Goal: Information Seeking & Learning: Learn about a topic

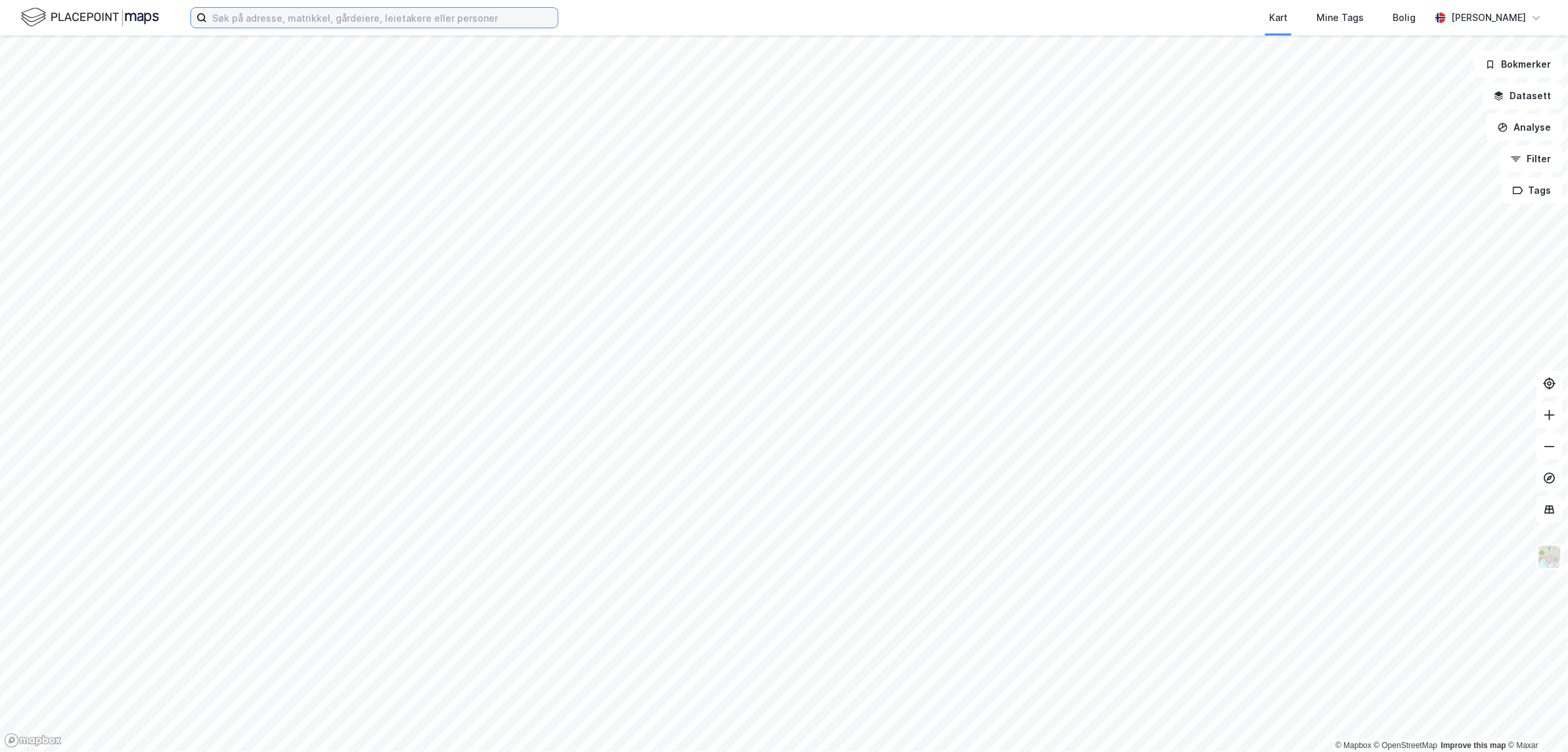
click at [265, 16] on input at bounding box center [382, 18] width 351 height 20
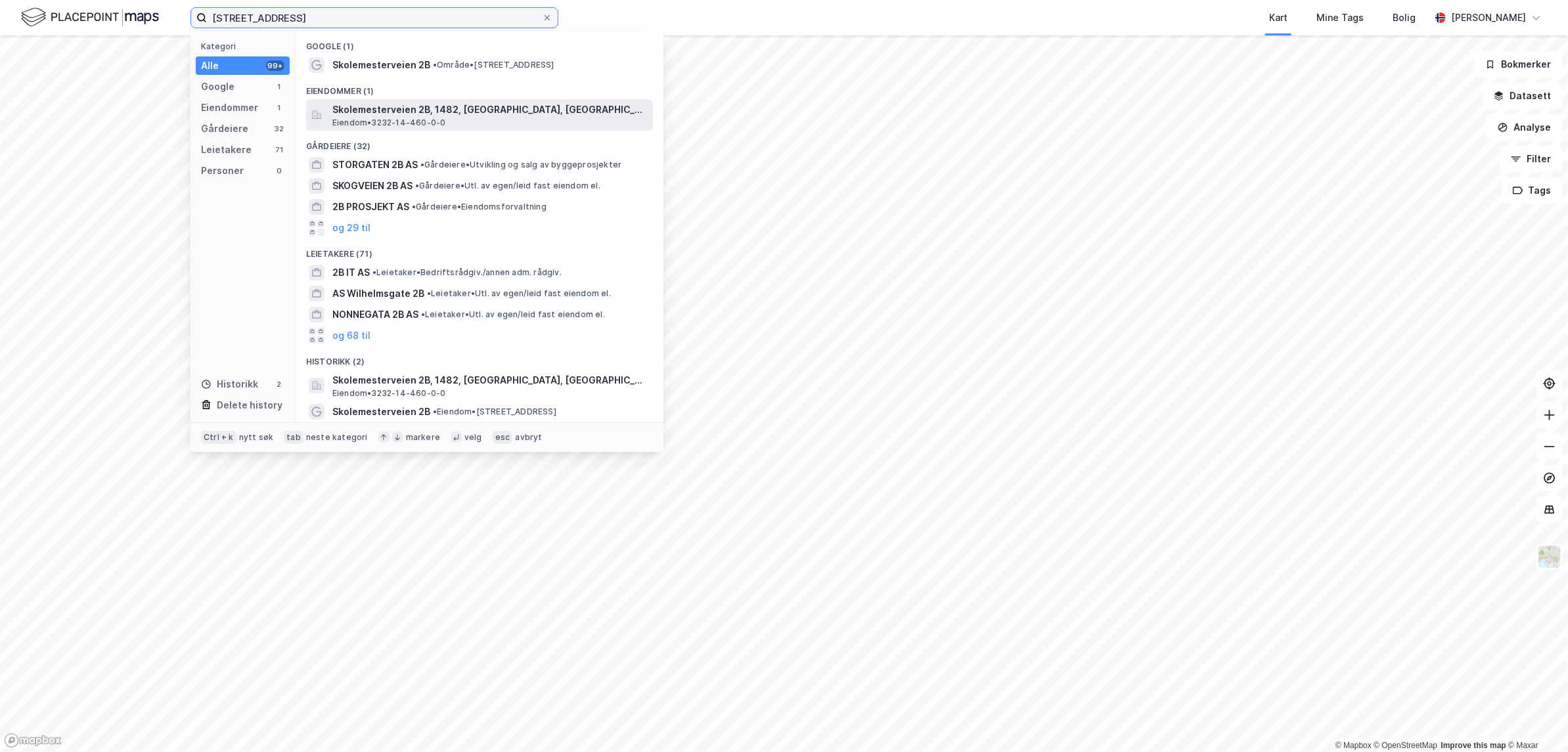
type input "[STREET_ADDRESS]"
click at [418, 110] on span "Skolemesterveien 2B, 1482, [GEOGRAPHIC_DATA], [GEOGRAPHIC_DATA]" at bounding box center [490, 110] width 315 height 15
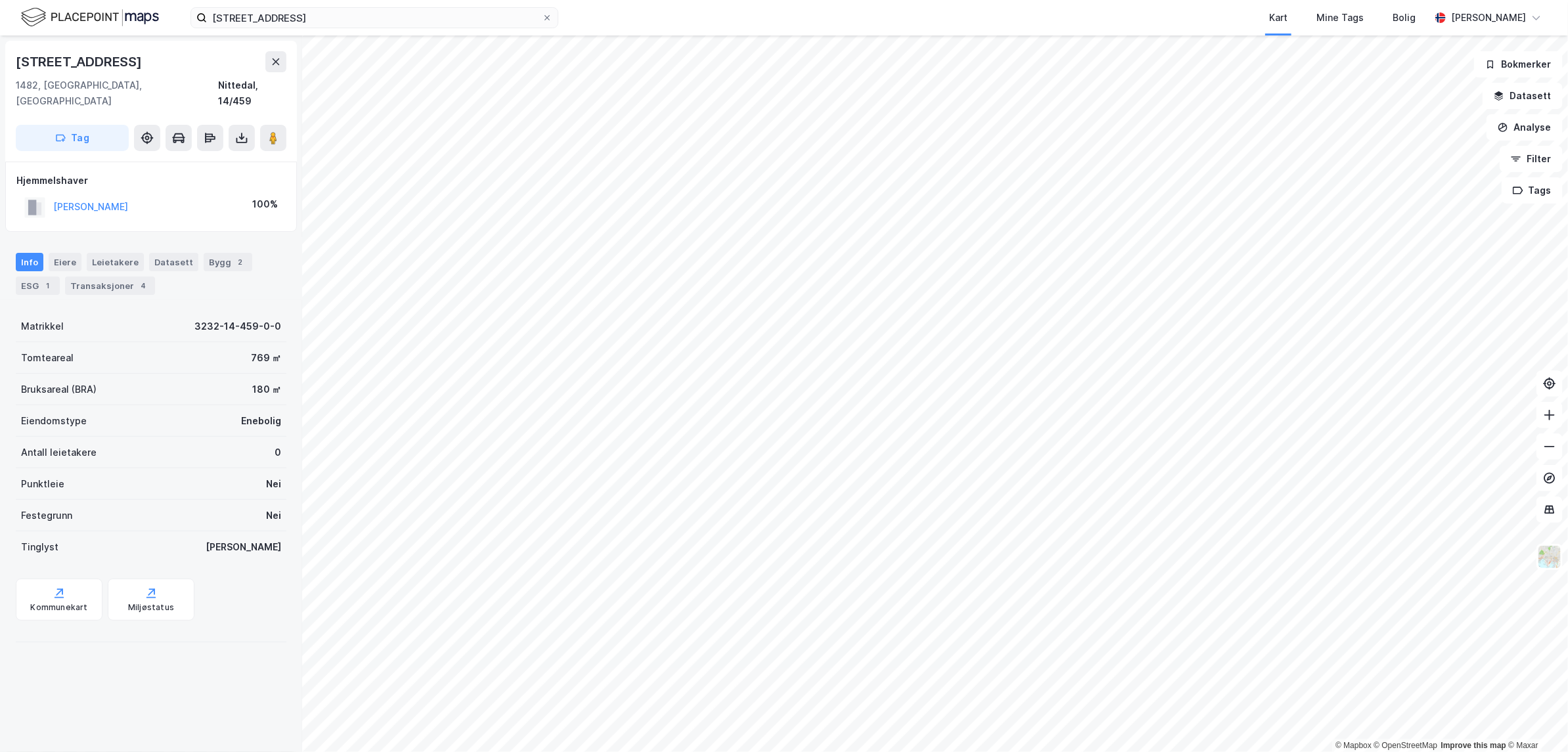
click at [875, 25] on div "Kart Mine Tags Bolig" at bounding box center [1026, 18] width 809 height 36
